Goal: Task Accomplishment & Management: Use online tool/utility

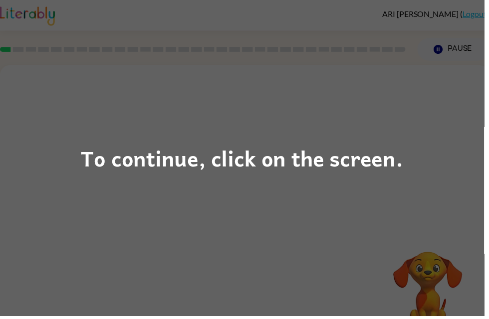
click at [444, 199] on div "To continue, click on the screen." at bounding box center [244, 159] width 489 height 319
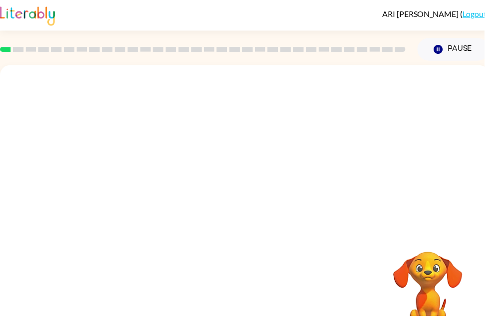
click at [415, 179] on div at bounding box center [247, 150] width 494 height 168
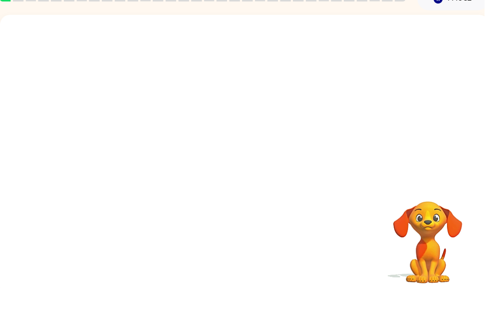
scroll to position [32, 0]
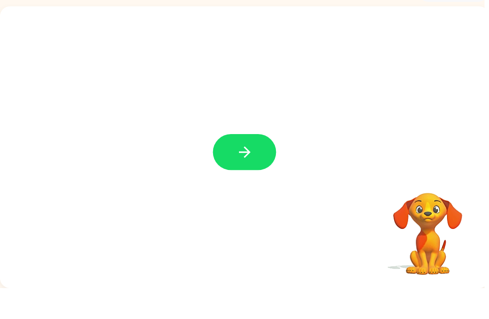
click at [262, 164] on button "button" at bounding box center [247, 182] width 64 height 36
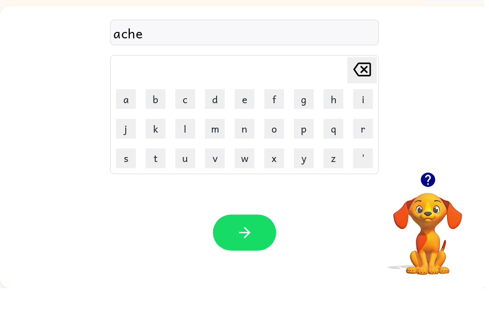
click at [243, 213] on div "Your browser must support playing .mp4 files to use Literably. Please try using…" at bounding box center [247, 263] width 494 height 112
click at [234, 245] on button "button" at bounding box center [247, 263] width 64 height 36
click at [125, 118] on button "a" at bounding box center [127, 128] width 20 height 20
click at [281, 228] on div "Your browser must support playing .mp4 files to use Literably. Please try using…" at bounding box center [247, 263] width 494 height 112
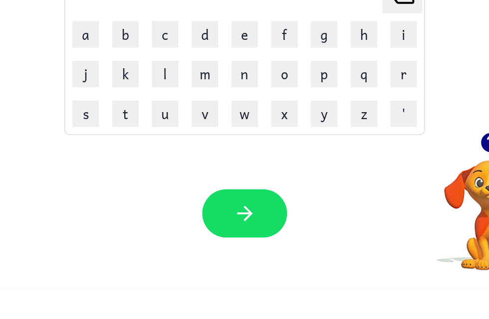
click at [215, 245] on button "button" at bounding box center [247, 263] width 64 height 36
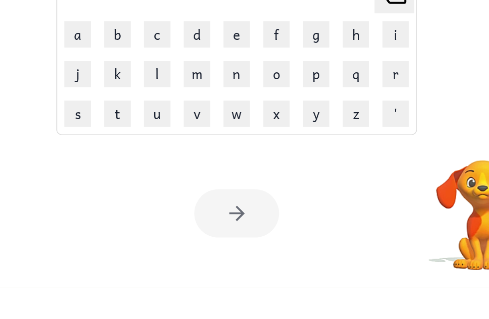
scroll to position [0, 6]
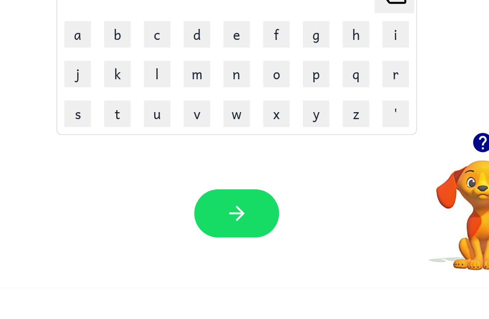
click at [243, 207] on div "Your browser must support playing .mp4 files to use Literably. Please try using…" at bounding box center [241, 263] width 494 height 112
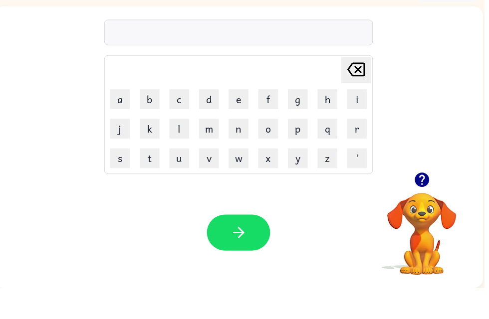
click at [79, 207] on div "Your browser must support playing .mp4 files to use Literably. Please try using…" at bounding box center [241, 263] width 494 height 112
click at [36, 126] on div "Delete Delete last character input a b c d e f g h i j k l m n o p q r s t u v …" at bounding box center [241, 118] width 494 height 168
click at [424, 106] on div "Delete Delete last character input a b c d e f g h i j k l m n o p q r s t u v …" at bounding box center [241, 118] width 494 height 168
click at [37, 130] on div "Delete Delete last character input a b c d e f g h i j k l m n o p q r s t u v …" at bounding box center [241, 118] width 494 height 168
click at [42, 143] on div "Delete Delete last character input a b c d e f g h i j k l m n o p q r s t u v …" at bounding box center [241, 118] width 494 height 168
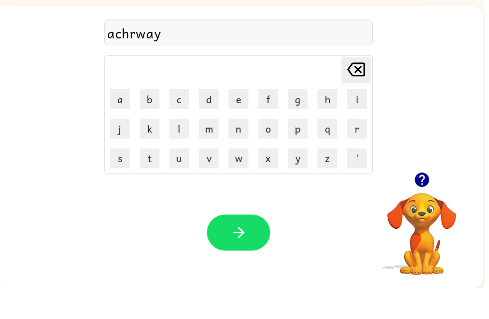
click at [244, 257] on icon "button" at bounding box center [240, 262] width 11 height 11
click at [239, 245] on button "button" at bounding box center [241, 263] width 64 height 36
click at [261, 245] on button "button" at bounding box center [241, 263] width 64 height 36
click at [252, 248] on button "button" at bounding box center [241, 263] width 64 height 36
click at [234, 254] on icon "button" at bounding box center [240, 262] width 17 height 17
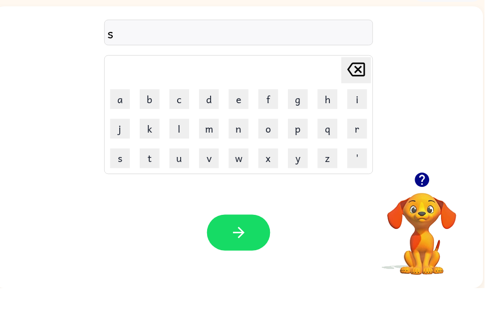
click at [440, 207] on video "Your browser must support playing .mp4 files to use Literably. Please try using…" at bounding box center [426, 257] width 100 height 100
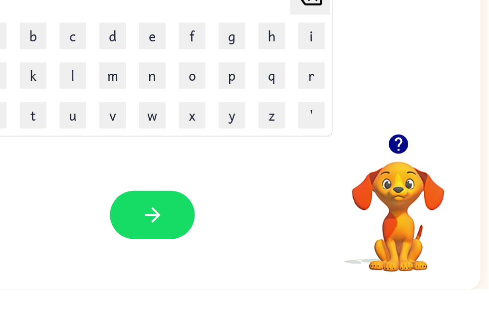
scroll to position [32, 5]
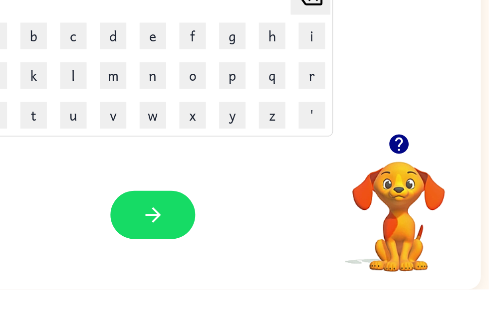
click at [413, 202] on icon "button" at bounding box center [420, 209] width 14 height 14
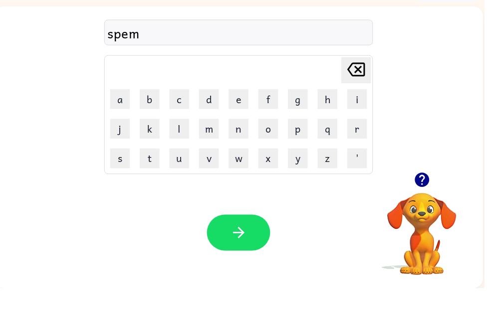
click at [246, 254] on icon "button" at bounding box center [240, 262] width 17 height 17
click at [245, 254] on icon "button" at bounding box center [240, 262] width 17 height 17
click at [254, 252] on button "button" at bounding box center [241, 263] width 64 height 36
click at [243, 245] on button "button" at bounding box center [241, 263] width 64 height 36
click at [258, 245] on button "button" at bounding box center [241, 263] width 64 height 36
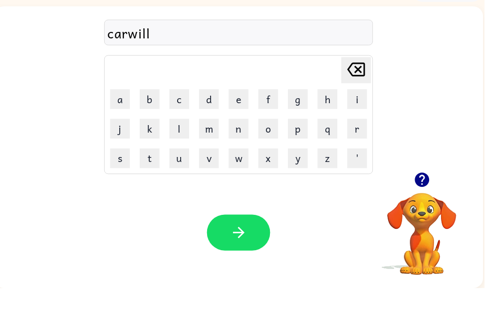
click at [246, 245] on button "button" at bounding box center [241, 263] width 64 height 36
click at [251, 245] on button "button" at bounding box center [241, 263] width 64 height 36
click at [256, 245] on button "button" at bounding box center [241, 263] width 64 height 36
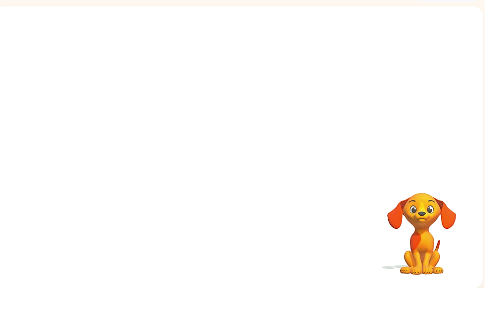
click at [464, 234] on video "Your browser must support playing .mp4 files to use Literably. Please try using…" at bounding box center [426, 257] width 100 height 100
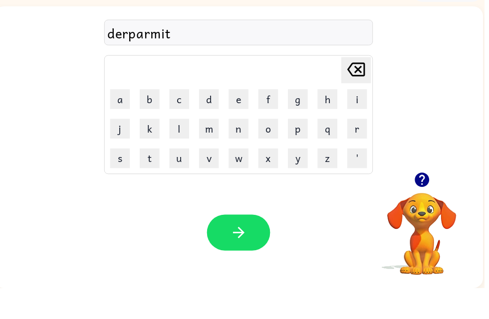
click at [232, 254] on icon "button" at bounding box center [240, 262] width 17 height 17
click at [233, 245] on button "button" at bounding box center [241, 263] width 64 height 36
click at [256, 245] on button "button" at bounding box center [241, 263] width 64 height 36
click at [233, 247] on button "button" at bounding box center [241, 263] width 64 height 36
click at [230, 259] on div "Your browser must support playing .mp4 files to use Literably. Please try using…" at bounding box center [241, 263] width 494 height 112
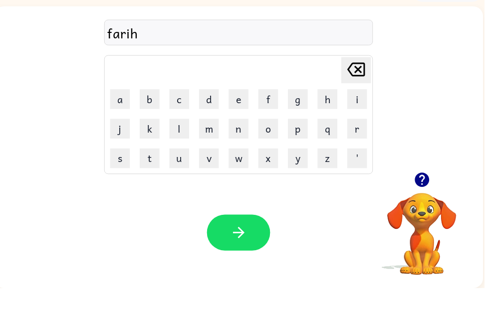
click at [230, 258] on div "Your browser must support playing .mp4 files to use Literably. Please try using…" at bounding box center [241, 263] width 494 height 112
click at [222, 245] on button "button" at bounding box center [241, 263] width 64 height 36
click at [230, 245] on button "button" at bounding box center [241, 263] width 64 height 36
click at [231, 245] on button "button" at bounding box center [241, 263] width 64 height 36
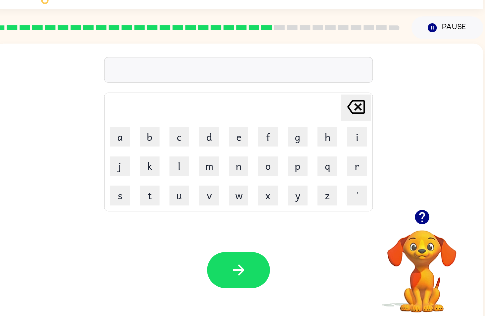
scroll to position [22, 0]
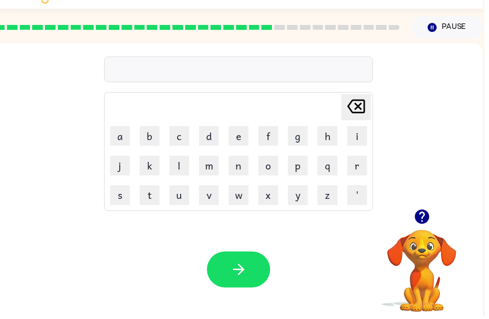
click at [428, 227] on icon "button" at bounding box center [425, 218] width 17 height 17
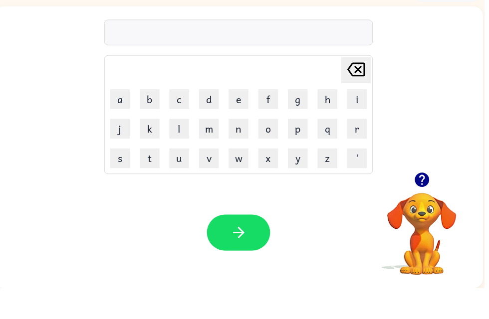
scroll to position [32, 0]
click at [249, 254] on icon "button" at bounding box center [240, 262] width 17 height 17
click at [250, 245] on button "button" at bounding box center [241, 263] width 64 height 36
click at [248, 254] on icon "button" at bounding box center [240, 262] width 17 height 17
click at [266, 245] on button "button" at bounding box center [241, 263] width 64 height 36
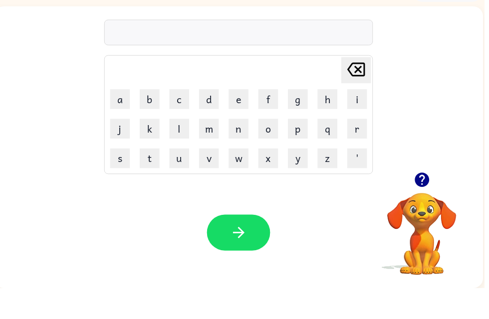
click at [430, 197] on button "button" at bounding box center [425, 209] width 25 height 25
click at [239, 254] on icon "button" at bounding box center [240, 262] width 17 height 17
click at [240, 254] on icon "button" at bounding box center [240, 262] width 17 height 17
click at [444, 197] on div at bounding box center [426, 209] width 100 height 25
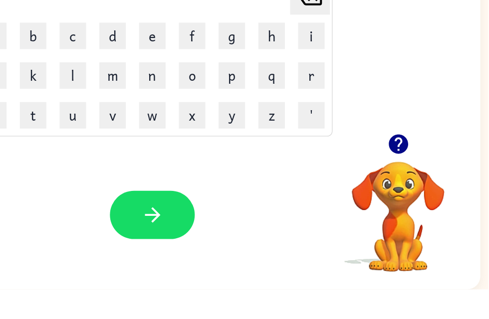
scroll to position [32, 5]
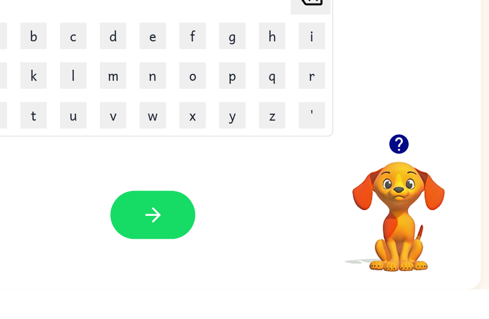
click at [413, 202] on icon "button" at bounding box center [420, 209] width 14 height 14
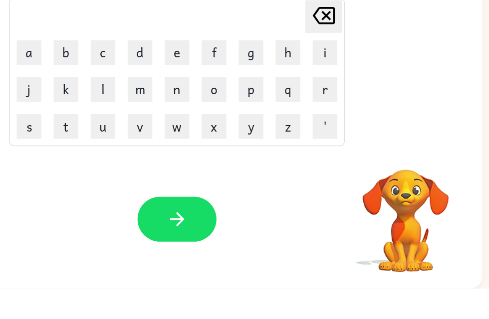
scroll to position [32, 0]
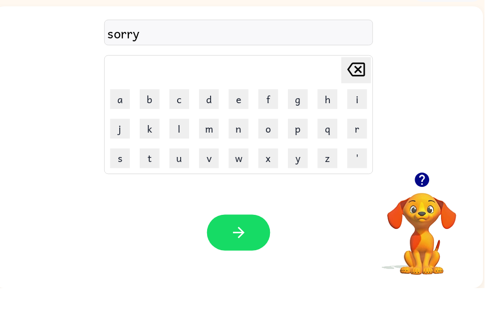
click at [255, 245] on button "button" at bounding box center [241, 263] width 64 height 36
click at [243, 254] on icon "button" at bounding box center [240, 262] width 17 height 17
click at [417, 201] on icon "button" at bounding box center [425, 209] width 17 height 17
click at [433, 207] on video "Your browser must support playing .mp4 files to use Literably. Please try using…" at bounding box center [426, 257] width 100 height 100
click at [251, 245] on button "button" at bounding box center [241, 263] width 64 height 36
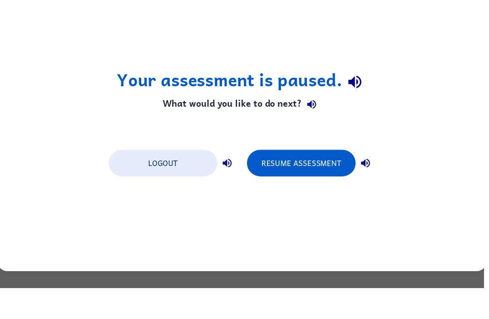
scroll to position [0, 0]
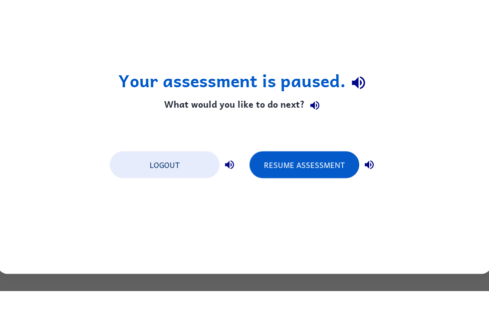
click at [289, 179] on button "Resume Assessment" at bounding box center [304, 192] width 110 height 27
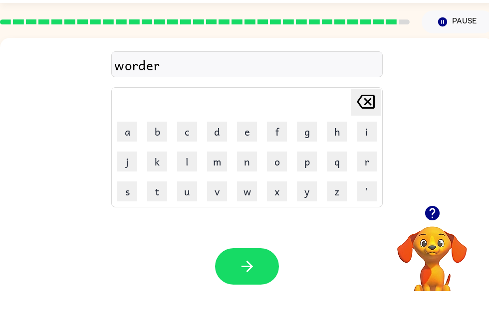
click at [248, 276] on button "button" at bounding box center [247, 294] width 64 height 36
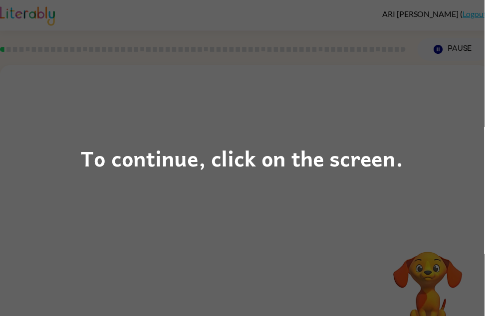
click at [436, 185] on div "To continue, click on the screen." at bounding box center [244, 159] width 489 height 319
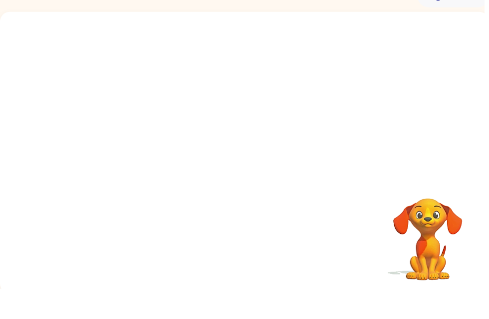
scroll to position [32, 0]
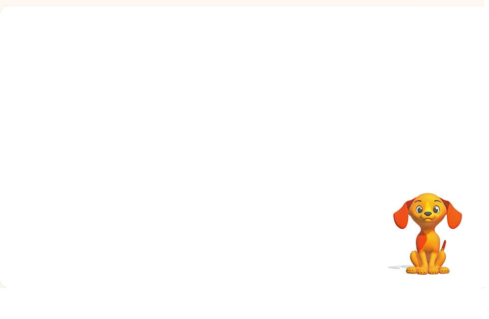
click at [431, 237] on video "Your browser must support playing .mp4 files to use Literably. Please try using…" at bounding box center [432, 257] width 100 height 100
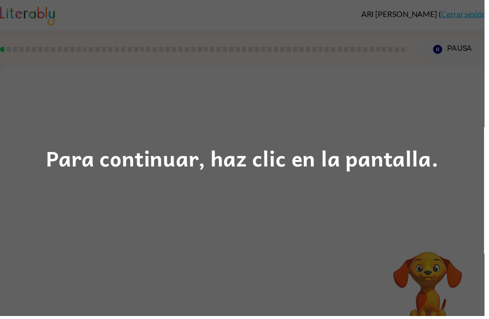
click at [178, 192] on div "Para continuar, haz clic en la pantalla." at bounding box center [244, 159] width 489 height 319
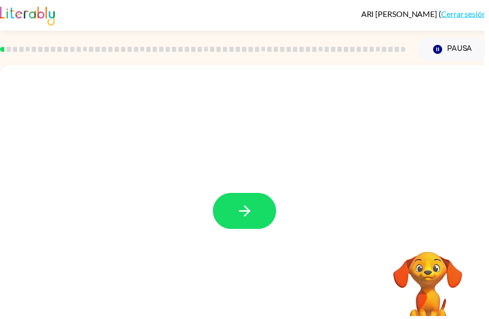
click at [231, 222] on button "button" at bounding box center [247, 213] width 64 height 36
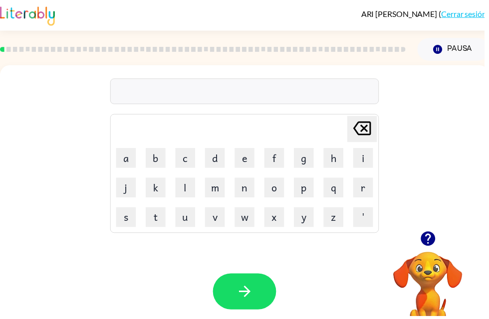
click at [432, 236] on icon "button" at bounding box center [431, 241] width 14 height 14
